Goal: Task Accomplishment & Management: Manage account settings

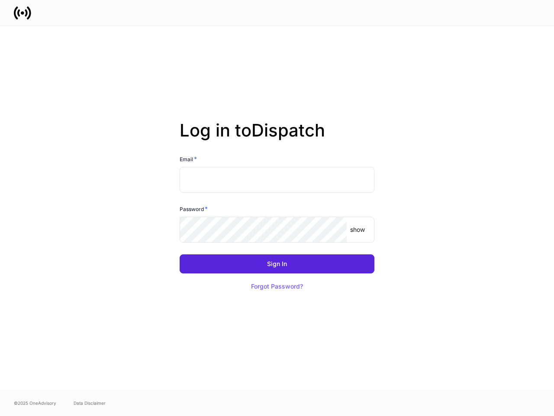
click at [277, 208] on div "Password *" at bounding box center [277, 210] width 195 height 12
click at [277, 180] on input "text" at bounding box center [277, 180] width 195 height 26
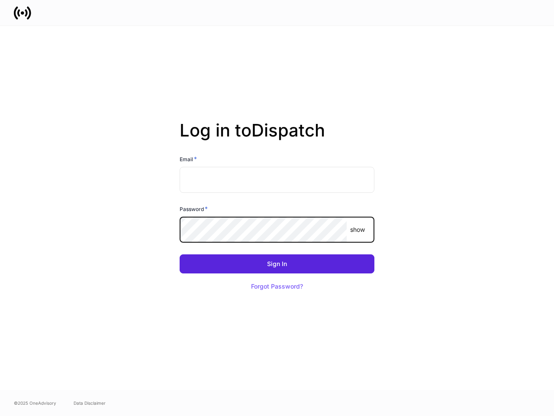
click at [358, 229] on p "show" at bounding box center [357, 229] width 15 height 9
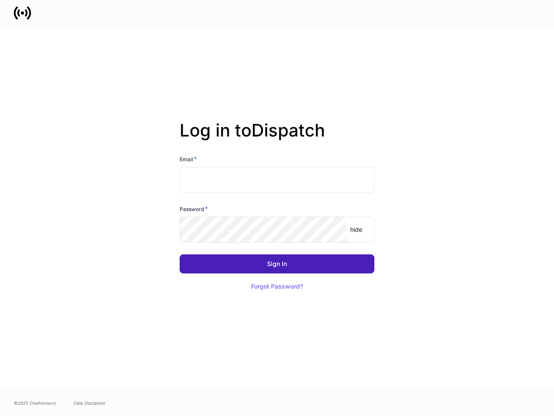
click at [277, 264] on div "Sign In" at bounding box center [277, 264] width 20 height 6
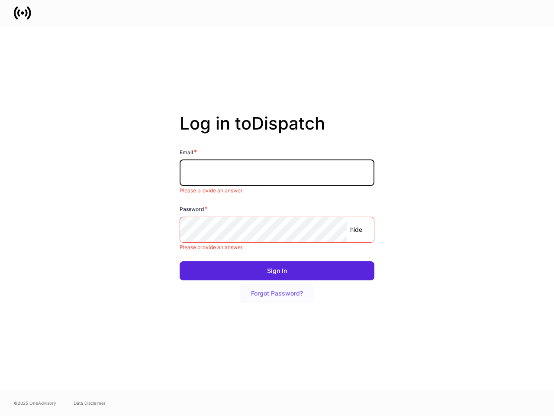
click at [277, 286] on button "Forgot Password?" at bounding box center [277, 293] width 74 height 19
